Goal: Transaction & Acquisition: Purchase product/service

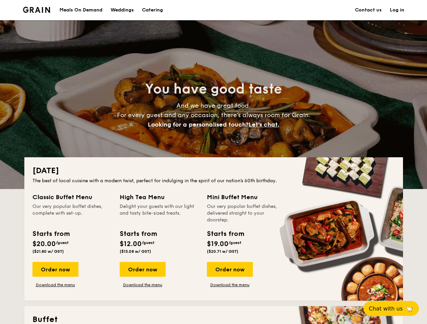
click at [213, 162] on div "[DATE] The best of local cuisine with a modern twist, perfect for indulging in …" at bounding box center [213, 229] width 378 height 144
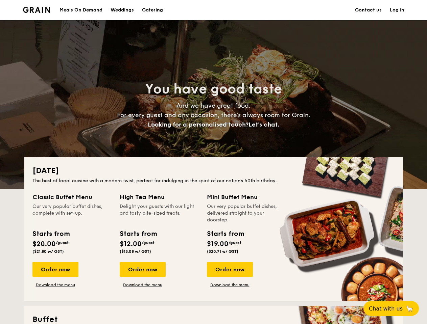
click at [397, 10] on link "Log in" at bounding box center [397, 10] width 15 height 20
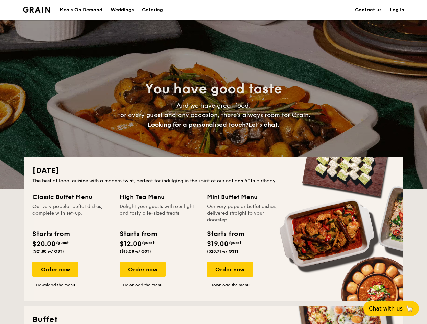
click at [266, 125] on span "Let's chat." at bounding box center [263, 124] width 31 height 7
click at [55, 270] on div "Order now" at bounding box center [55, 269] width 46 height 15
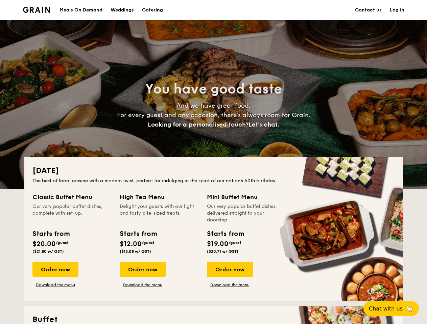
click at [142, 270] on div "Order now" at bounding box center [143, 269] width 46 height 15
click at [229, 270] on div "Order now" at bounding box center [230, 269] width 46 height 15
click at [395, 309] on span "Chat with us" at bounding box center [386, 309] width 34 height 6
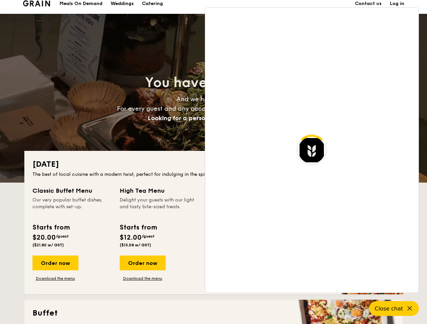
scroll to position [1308, 0]
